Goal: Transaction & Acquisition: Purchase product/service

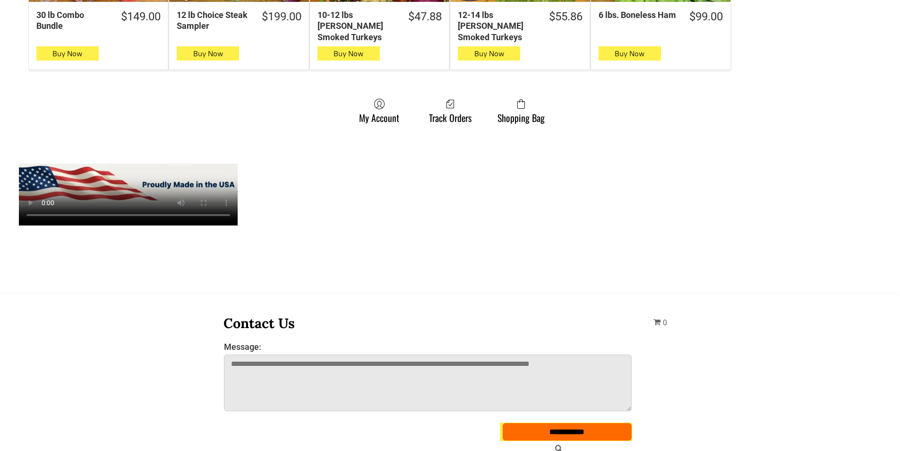
scroll to position [756, 0]
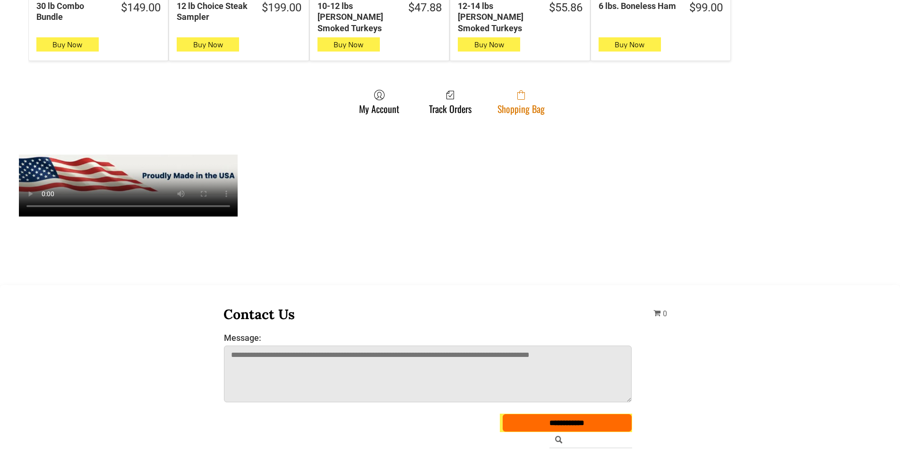
click at [504, 89] on span at bounding box center [521, 94] width 47 height 11
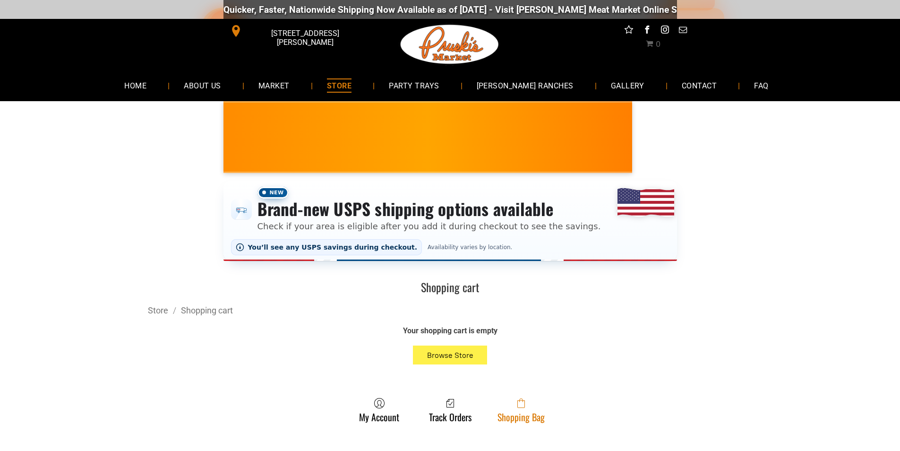
click at [525, 408] on icon at bounding box center [522, 402] width 8 height 9
click at [522, 418] on link "Shopping Bag" at bounding box center [521, 410] width 57 height 25
click at [510, 403] on span at bounding box center [521, 403] width 47 height 11
